Goal: Information Seeking & Learning: Learn about a topic

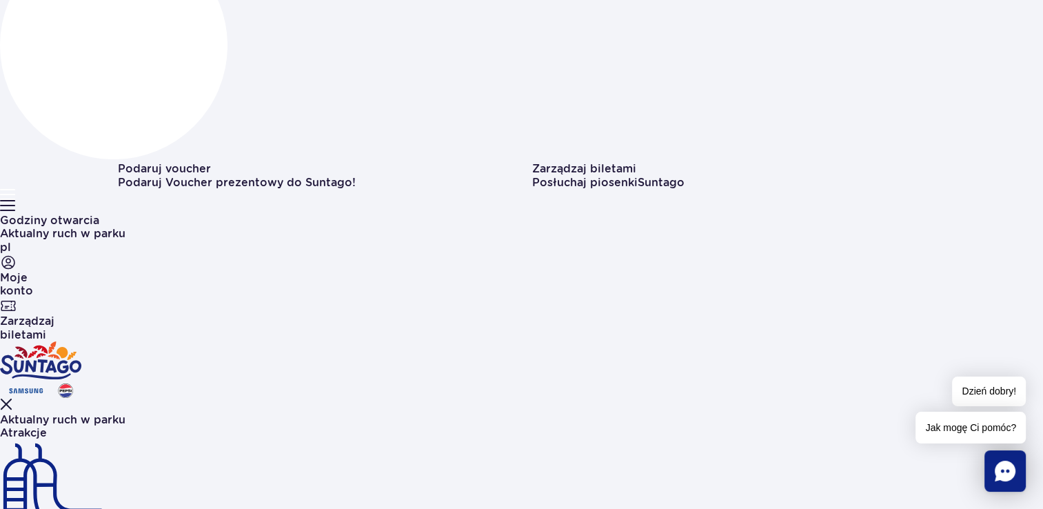
scroll to position [276, 0]
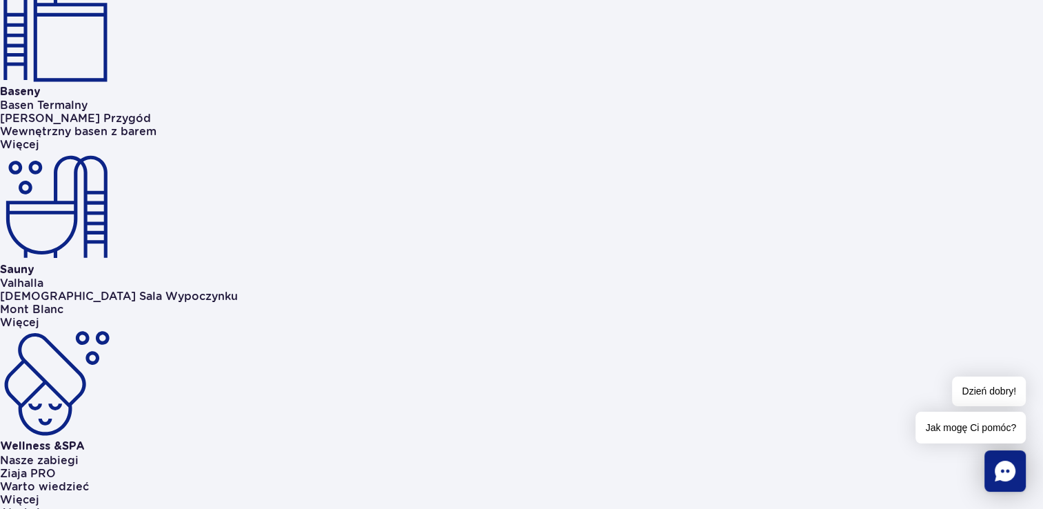
scroll to position [897, 0]
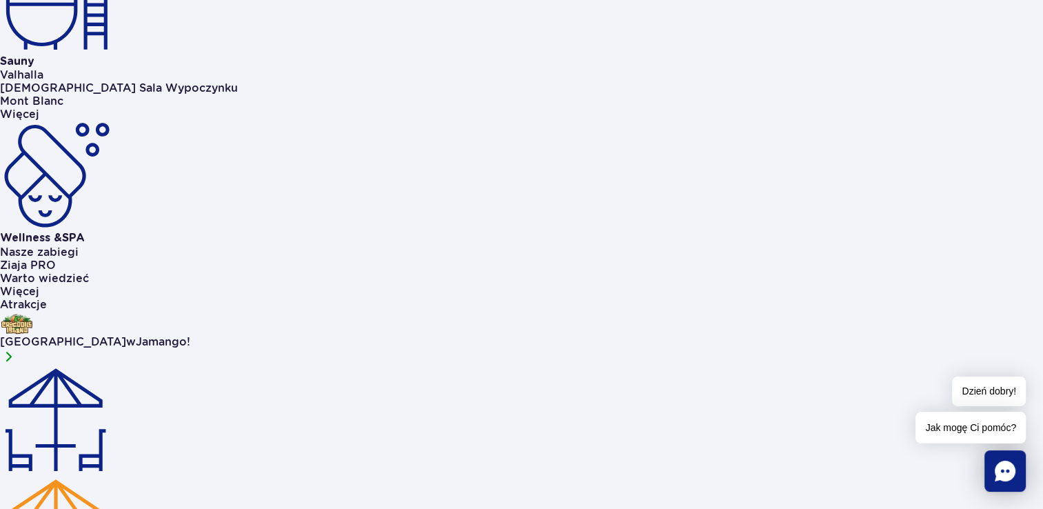
scroll to position [1104, 0]
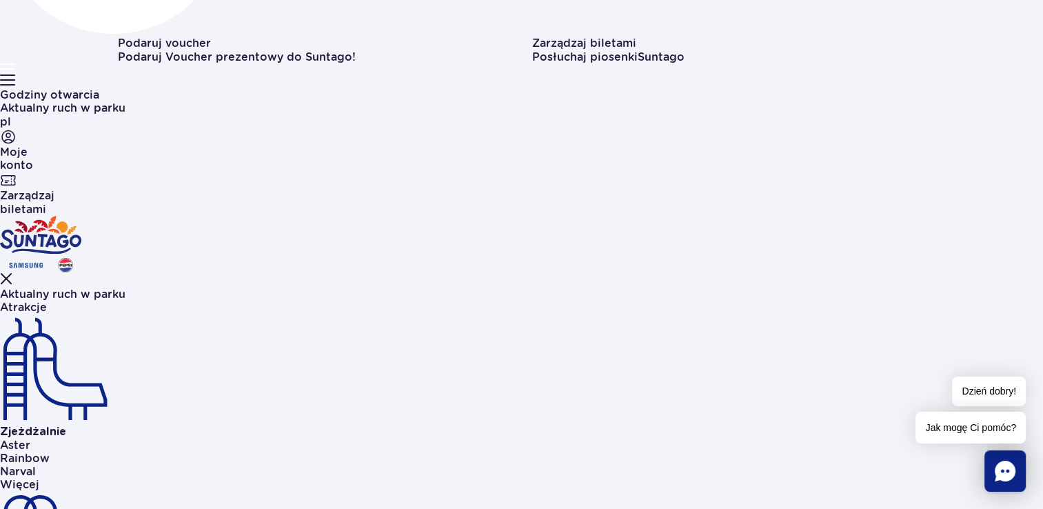
scroll to position [345, 0]
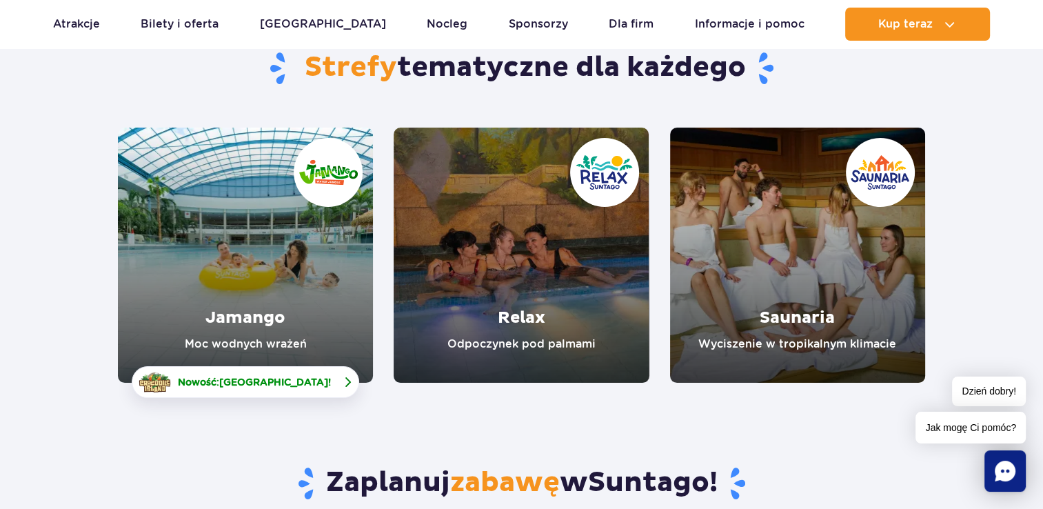
scroll to position [138, 0]
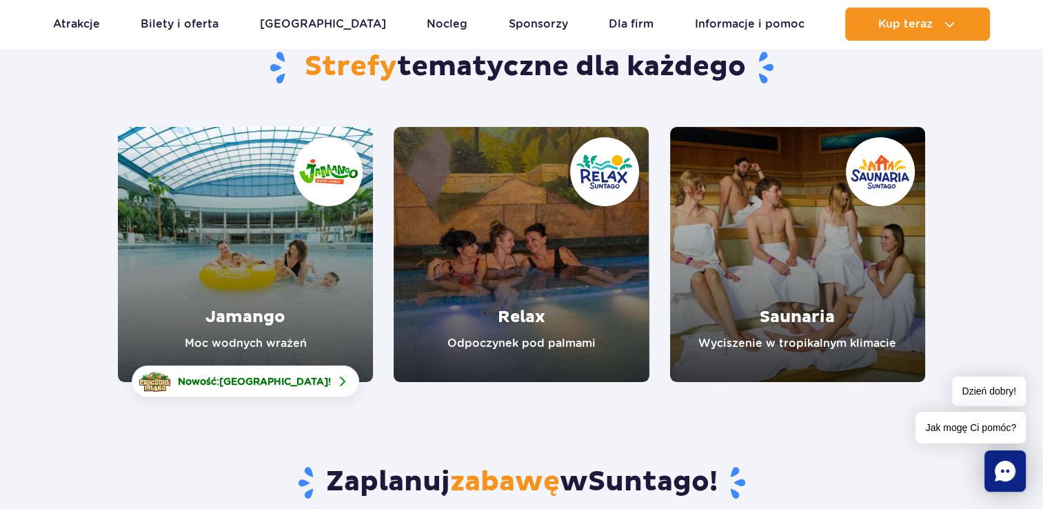
click at [252, 312] on link "Jamango" at bounding box center [245, 254] width 255 height 255
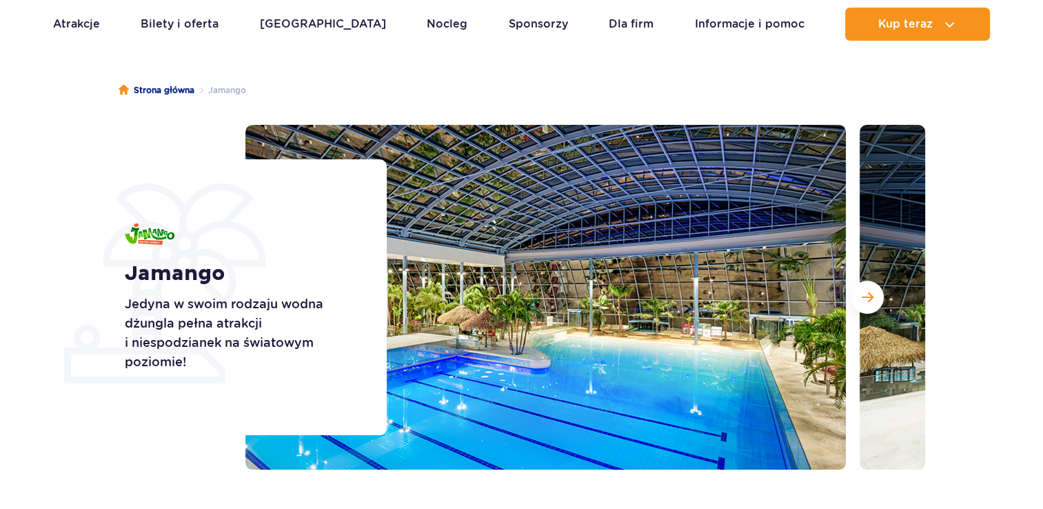
scroll to position [207, 0]
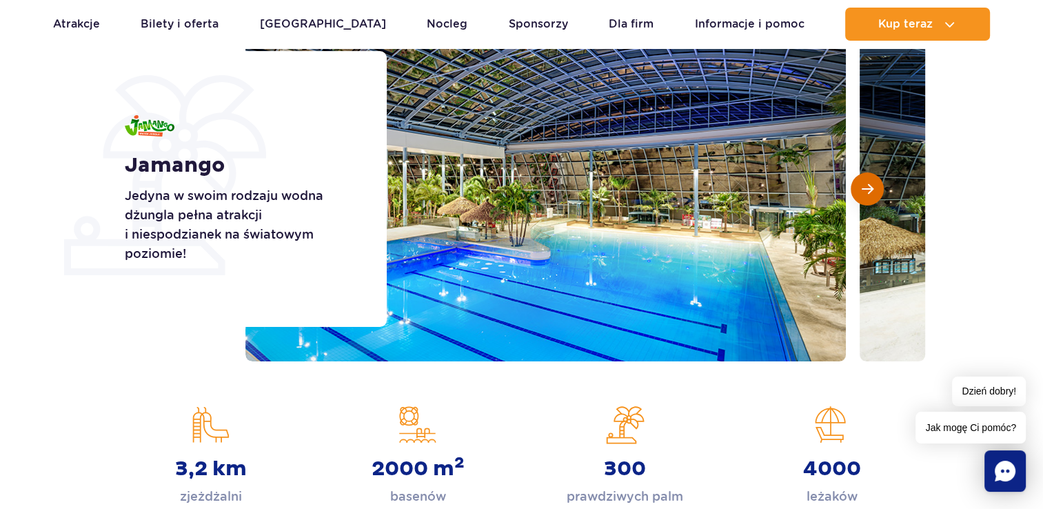
click at [870, 200] on button "Następny slajd" at bounding box center [867, 188] width 33 height 33
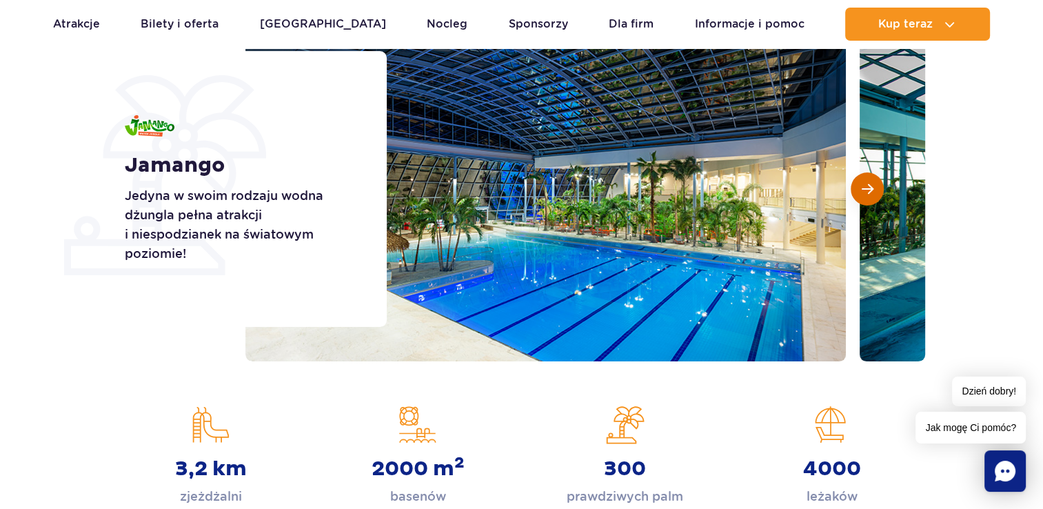
click at [870, 200] on button "Następny slajd" at bounding box center [867, 188] width 33 height 33
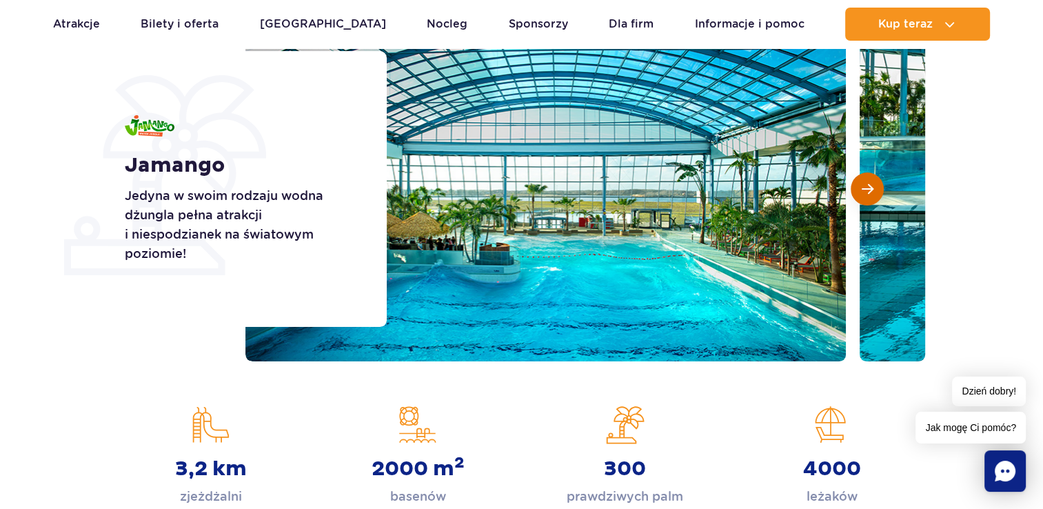
click at [866, 189] on span "Następny slajd" at bounding box center [868, 189] width 12 height 12
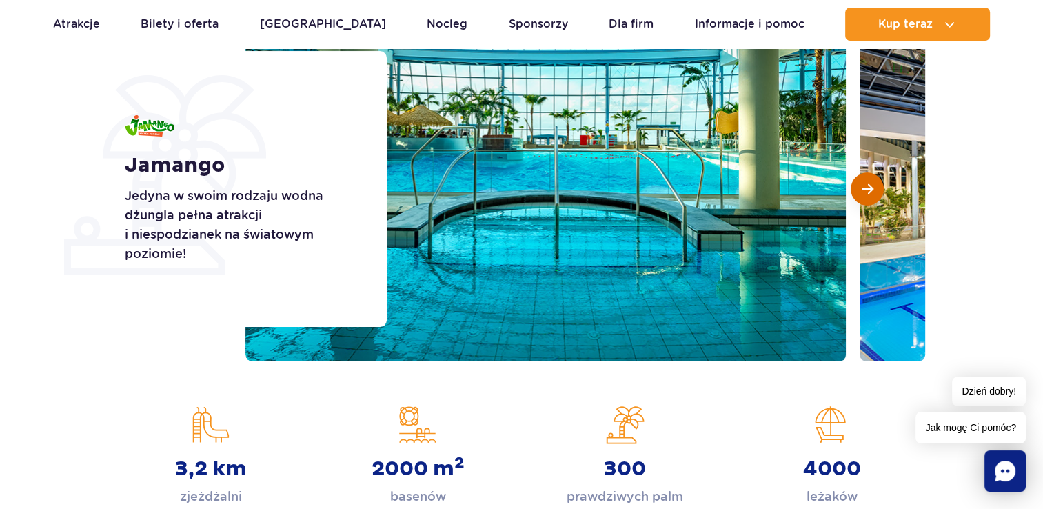
click at [866, 189] on span "Następny slajd" at bounding box center [868, 189] width 12 height 12
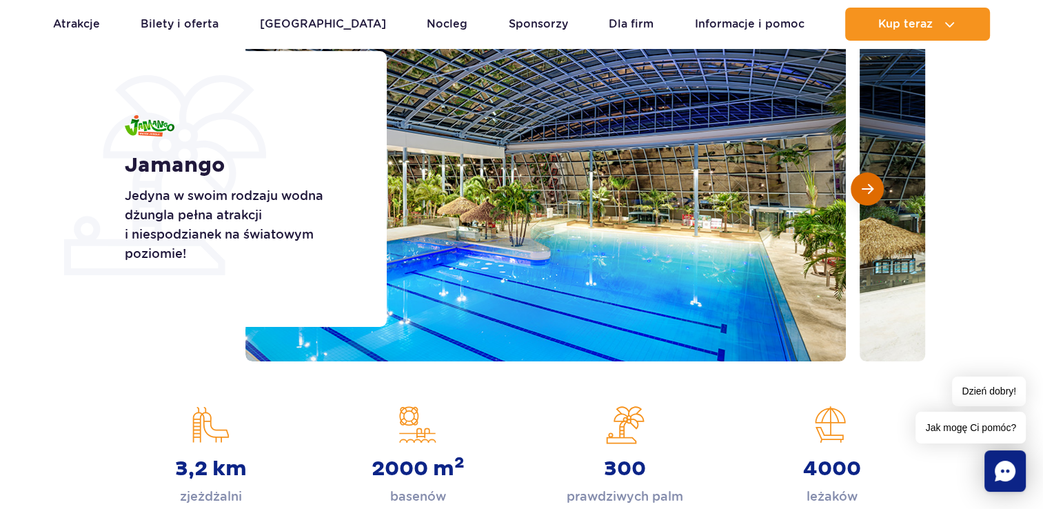
click at [866, 189] on span "Następny slajd" at bounding box center [868, 189] width 12 height 12
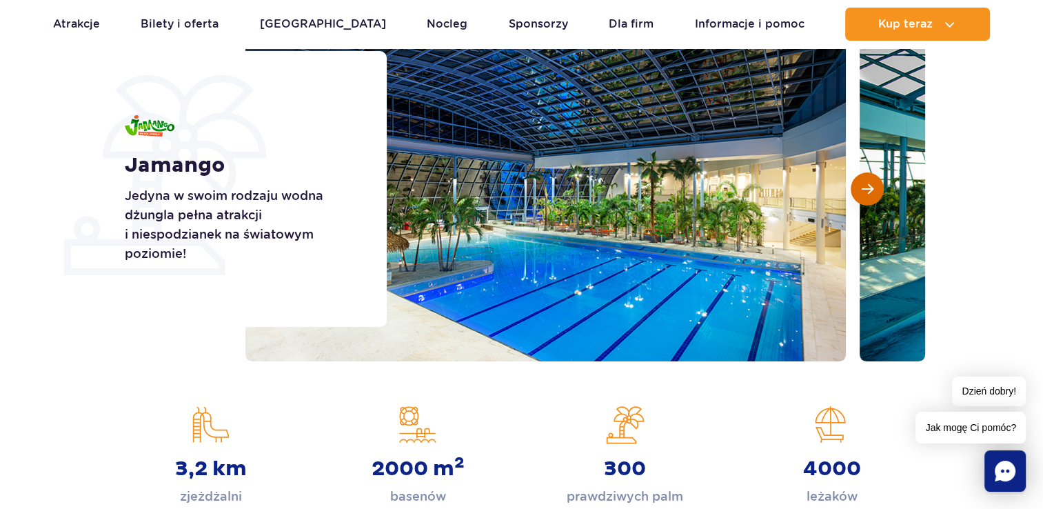
click at [866, 189] on span "Następny slajd" at bounding box center [868, 189] width 12 height 12
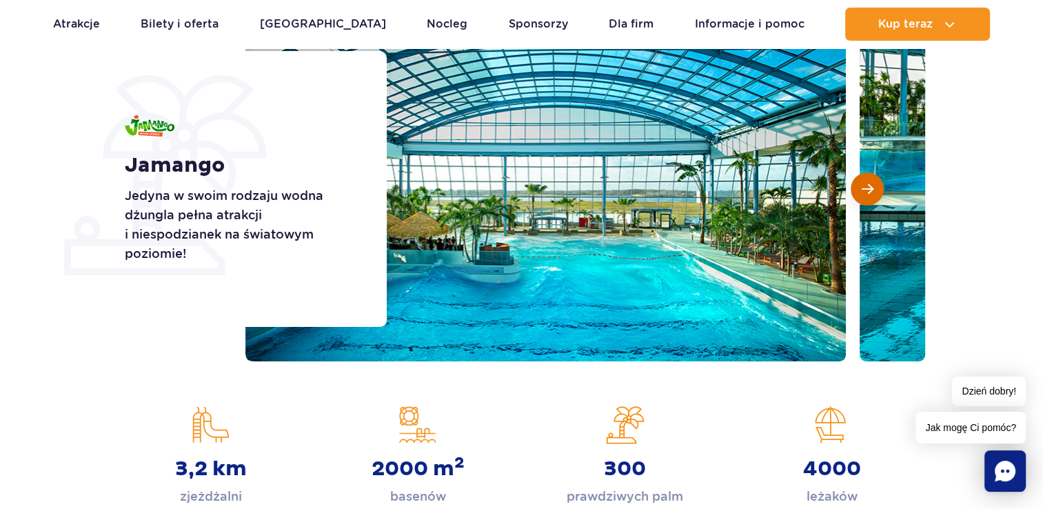
click at [866, 189] on span "Następny slajd" at bounding box center [868, 189] width 12 height 12
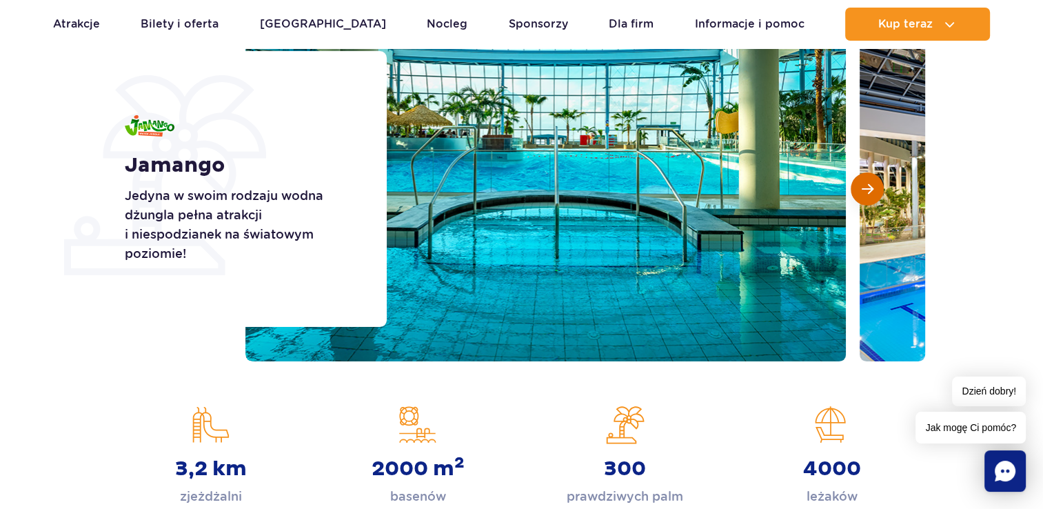
click at [866, 189] on span "Następny slajd" at bounding box center [868, 189] width 12 height 12
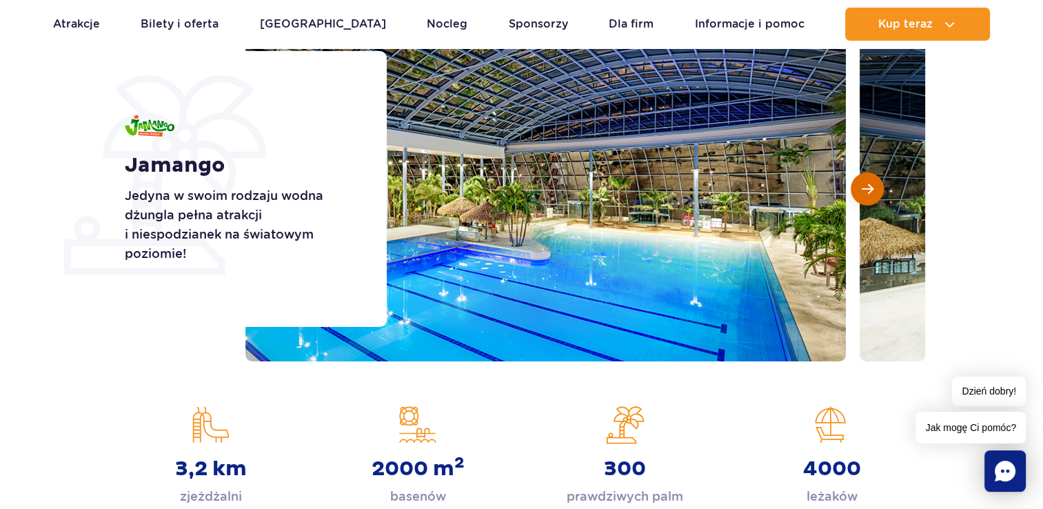
click at [866, 189] on span "Następny slajd" at bounding box center [868, 189] width 12 height 12
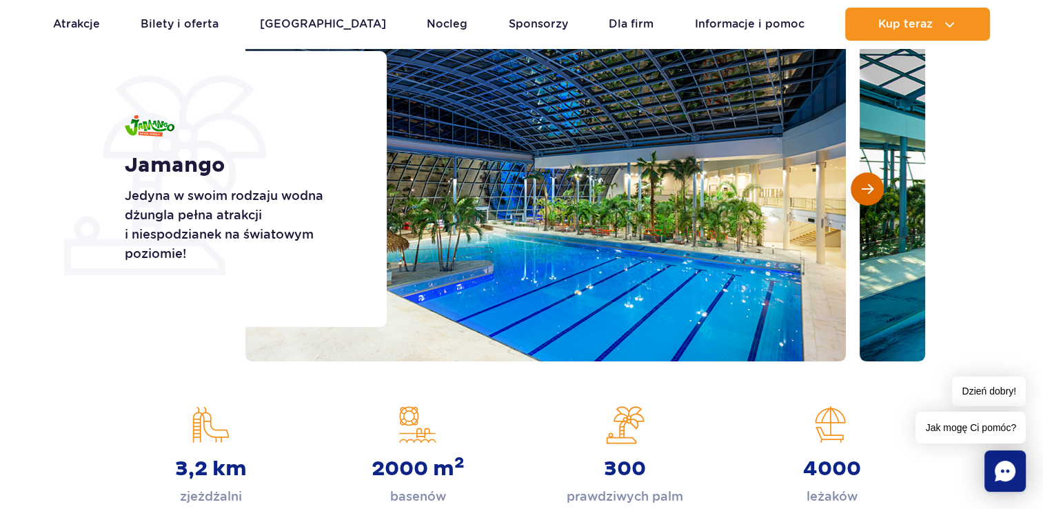
click at [866, 189] on span "Następny slajd" at bounding box center [868, 189] width 12 height 12
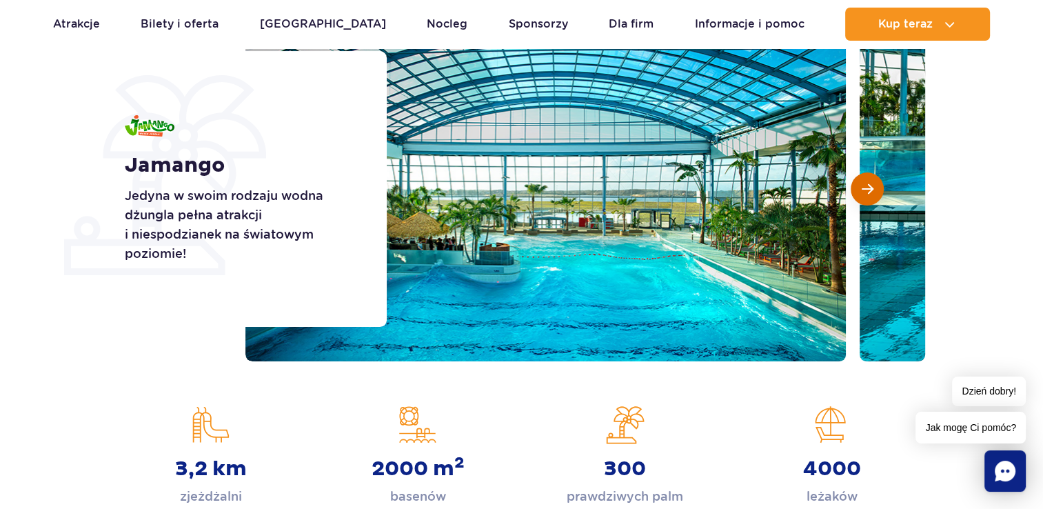
click at [866, 189] on span "Następny slajd" at bounding box center [868, 189] width 12 height 12
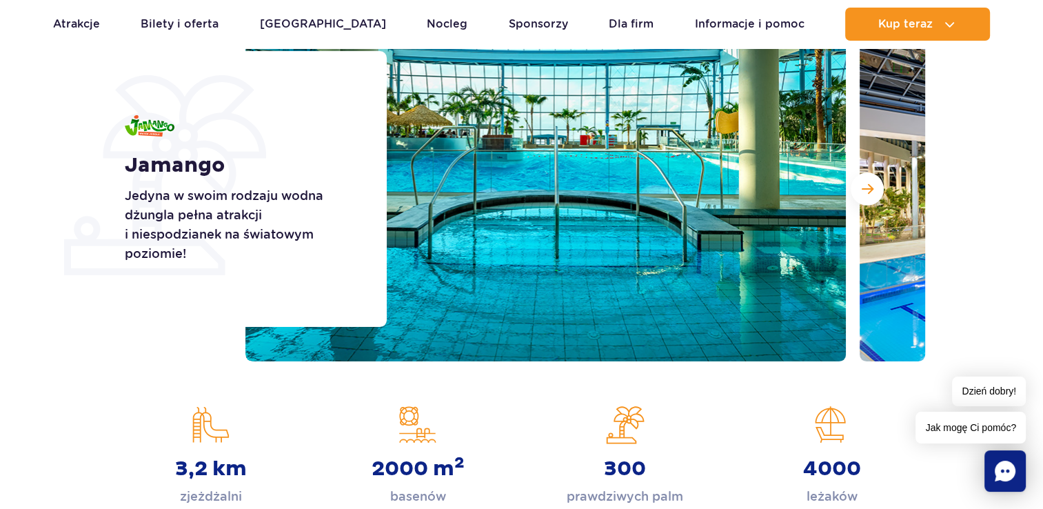
click at [209, 435] on div "3,2 km zjeżdżalni" at bounding box center [211, 456] width 186 height 101
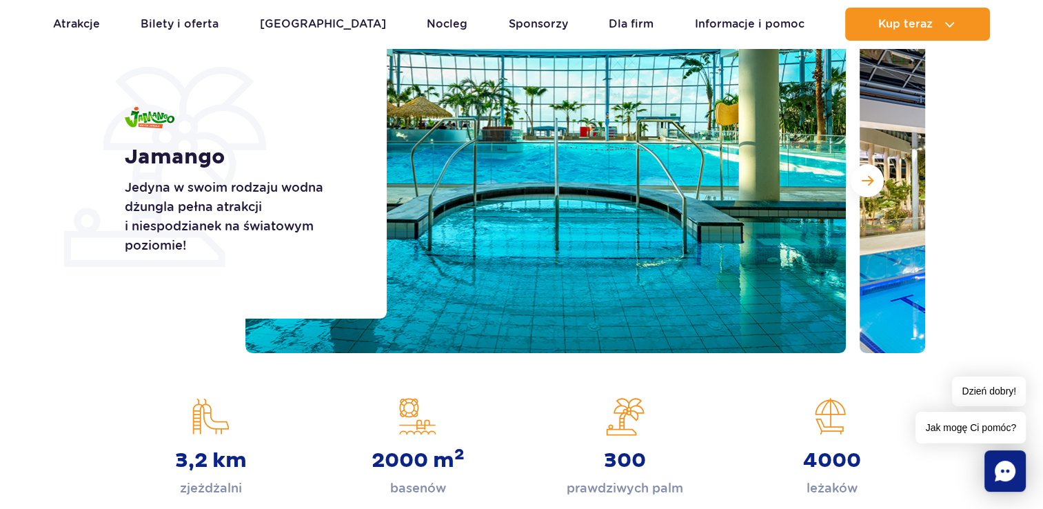
scroll to position [276, 0]
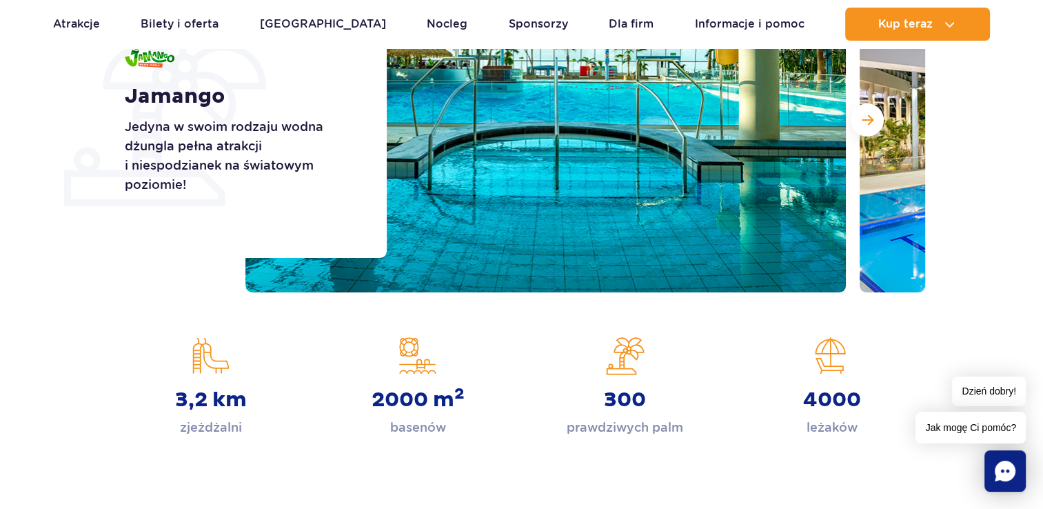
click at [204, 357] on div "3,2 km zjeżdżalni" at bounding box center [211, 387] width 186 height 101
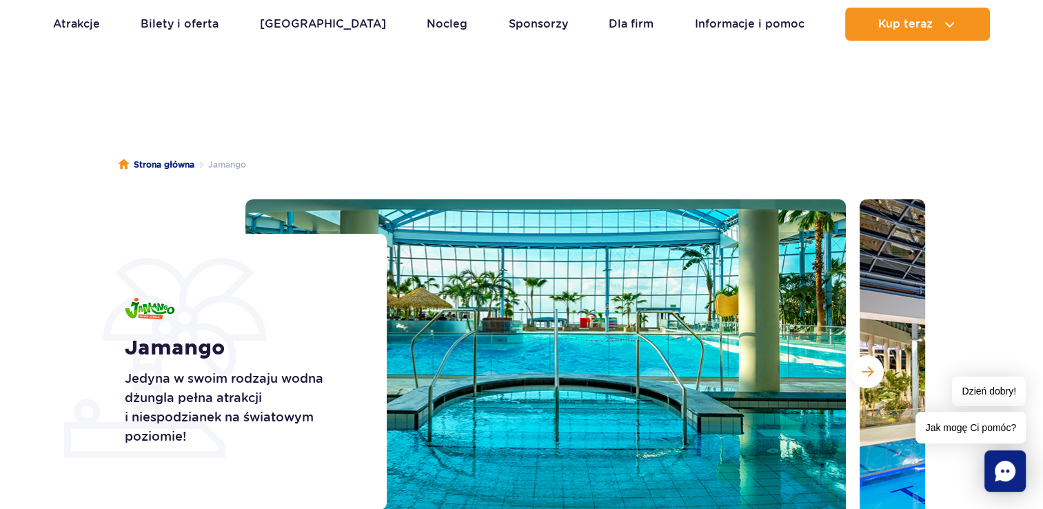
scroll to position [0, 0]
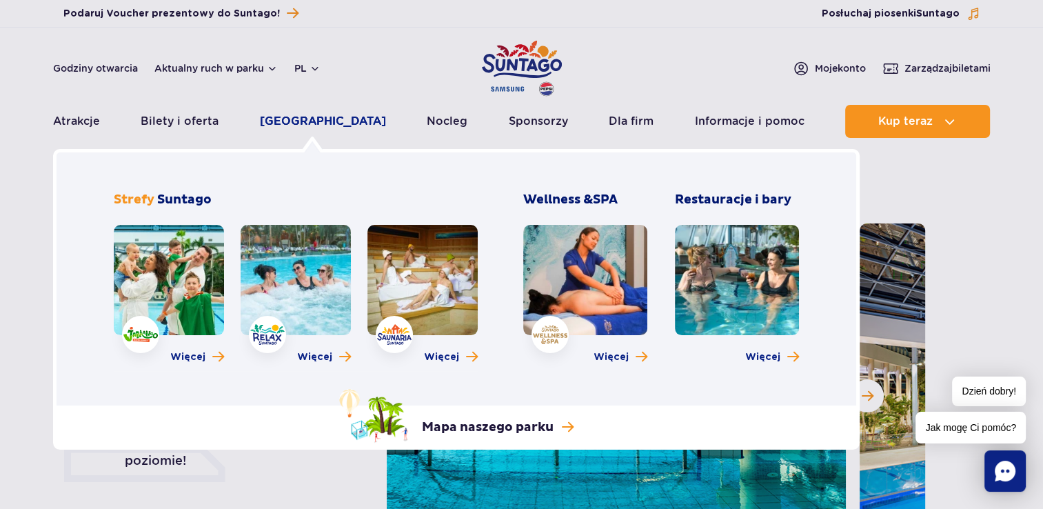
click at [310, 128] on link "[GEOGRAPHIC_DATA]" at bounding box center [323, 121] width 126 height 33
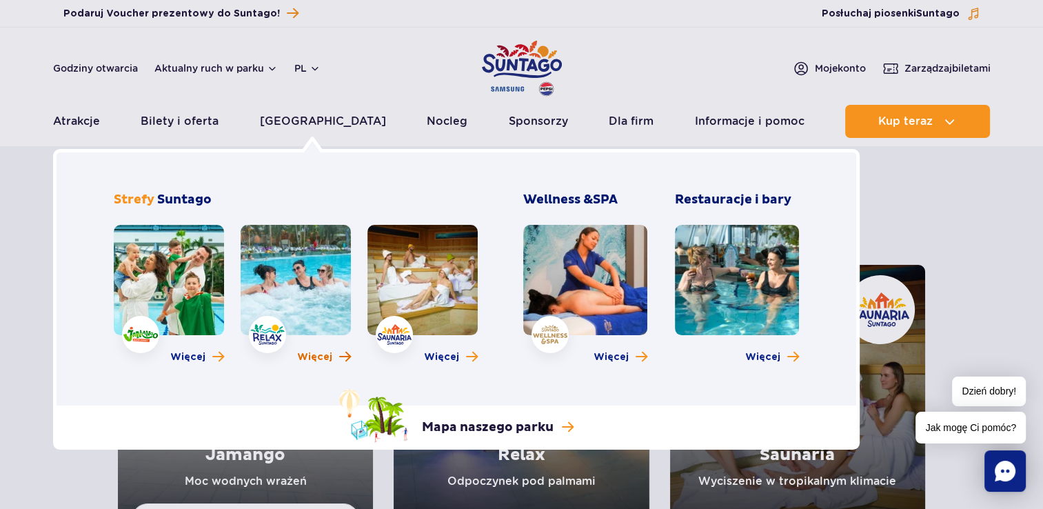
click at [337, 360] on link "Więcej" at bounding box center [324, 357] width 54 height 14
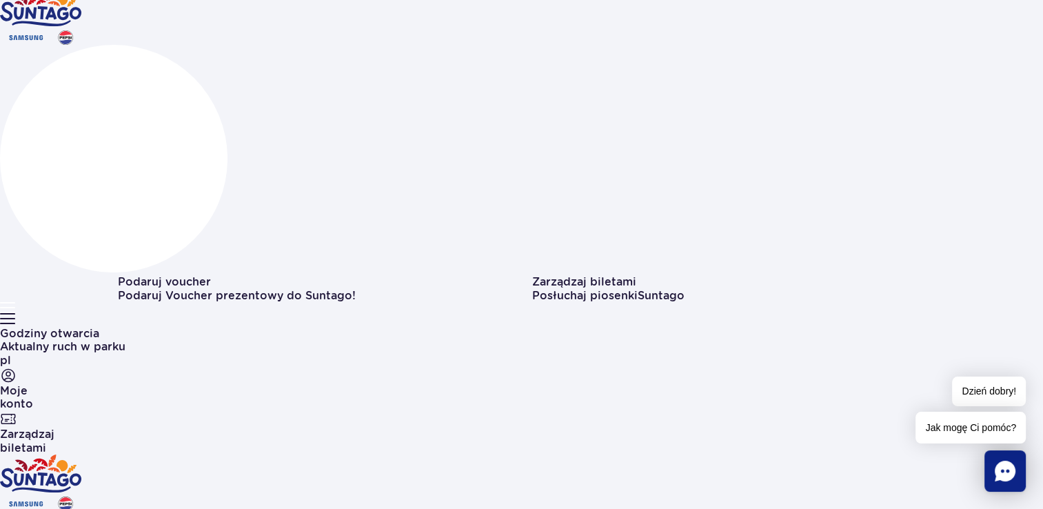
scroll to position [69, 0]
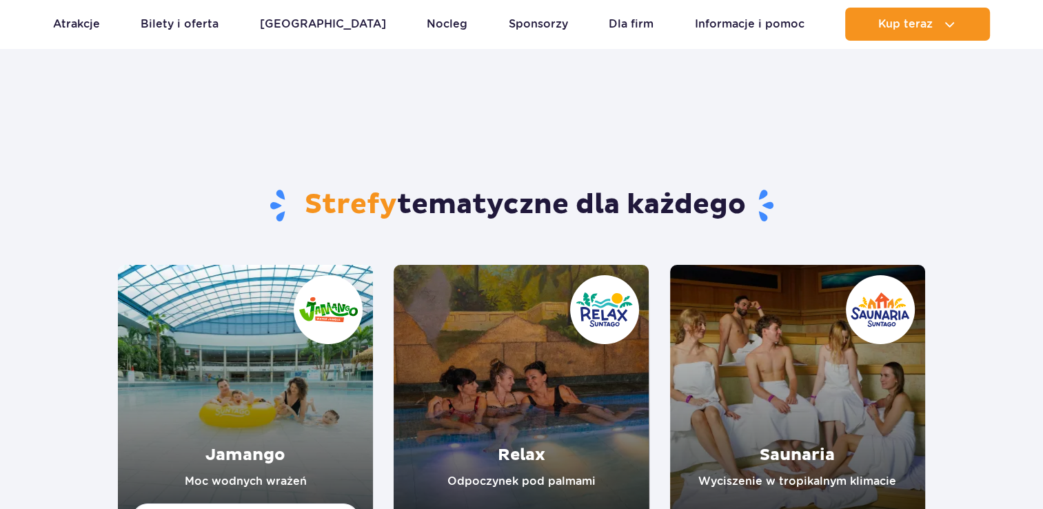
scroll to position [276, 0]
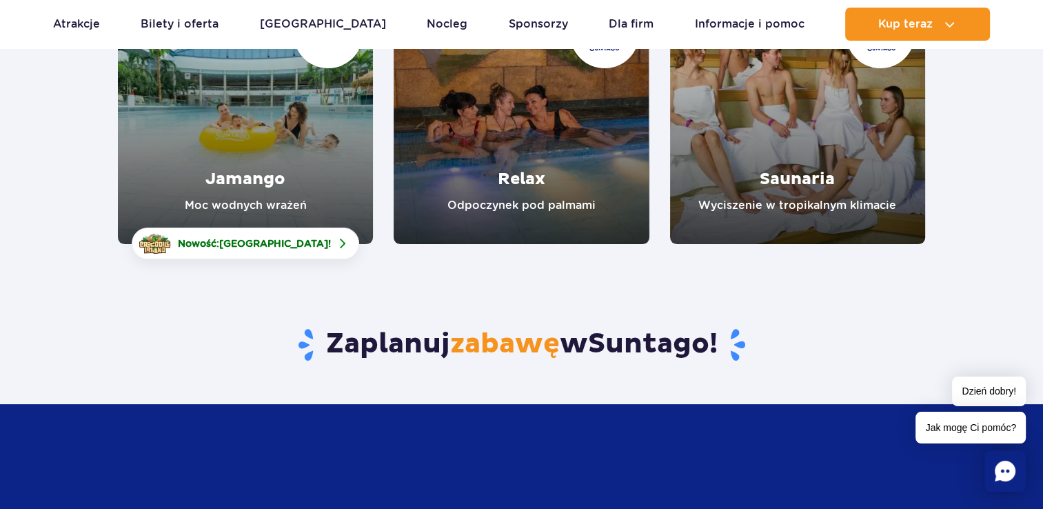
click at [177, 171] on link "Jamango" at bounding box center [245, 116] width 255 height 255
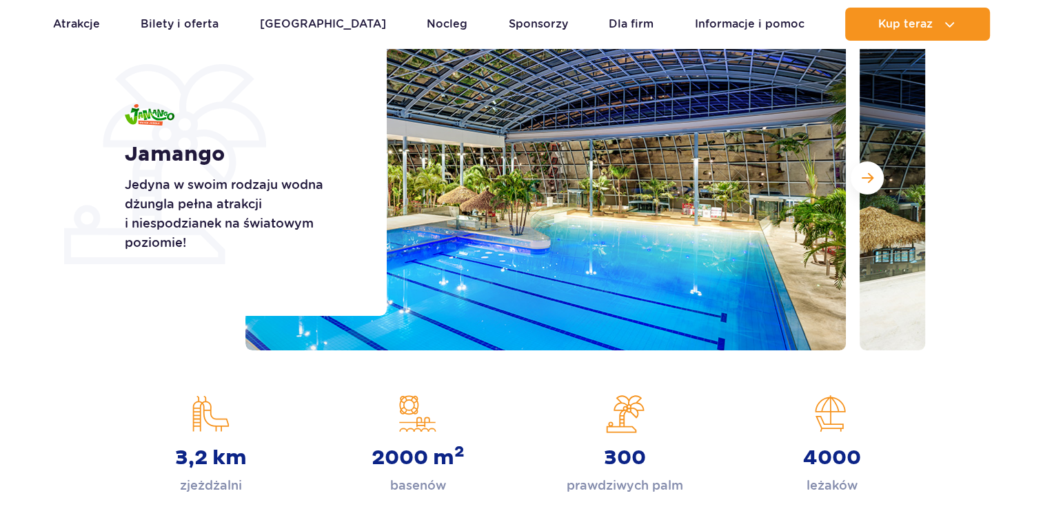
scroll to position [276, 0]
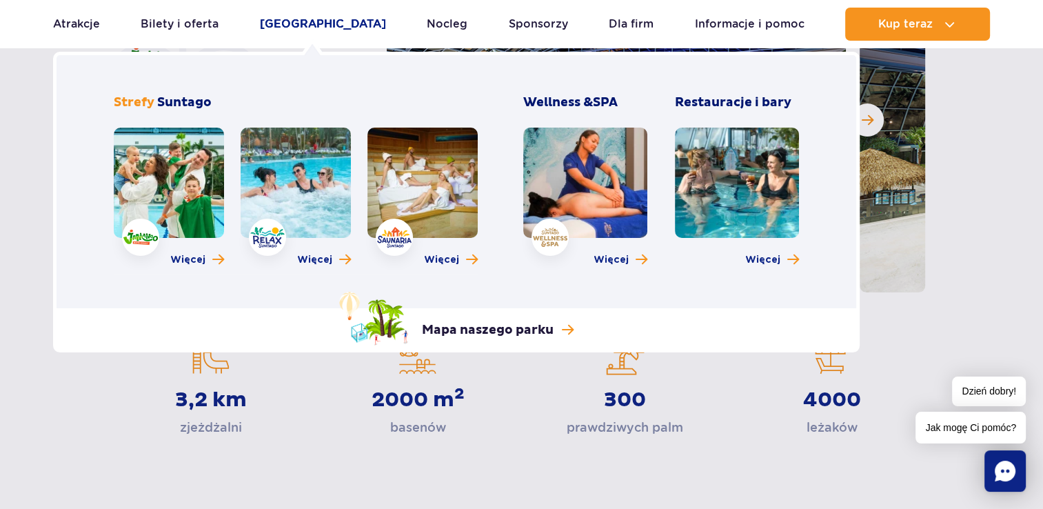
click at [288, 25] on link "[GEOGRAPHIC_DATA]" at bounding box center [323, 24] width 126 height 33
